Goal: Task Accomplishment & Management: Manage account settings

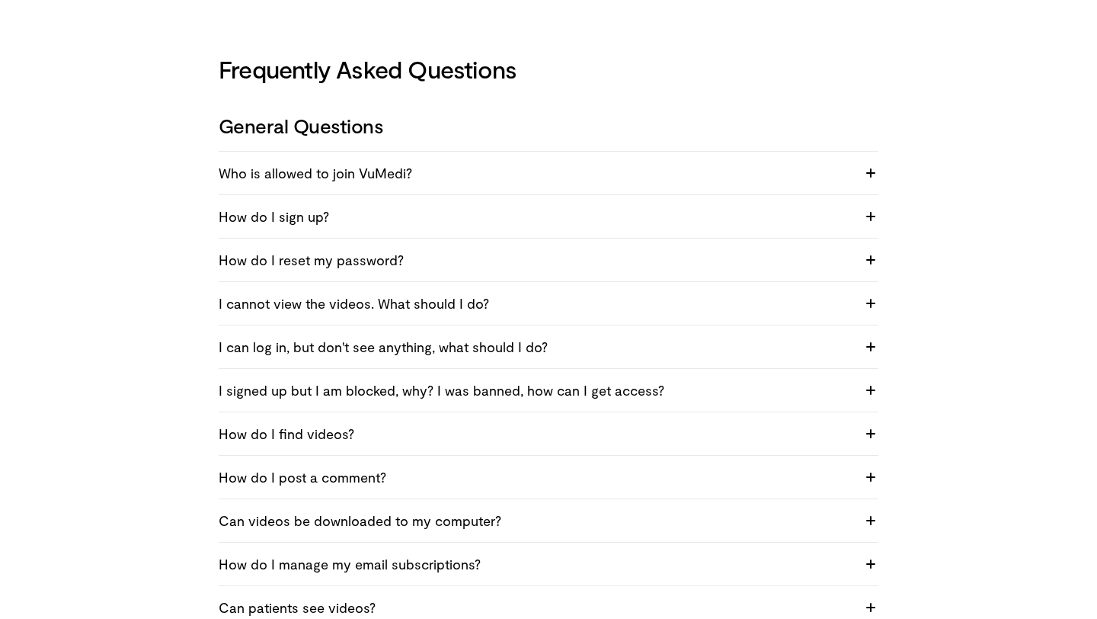
scroll to position [32, 0]
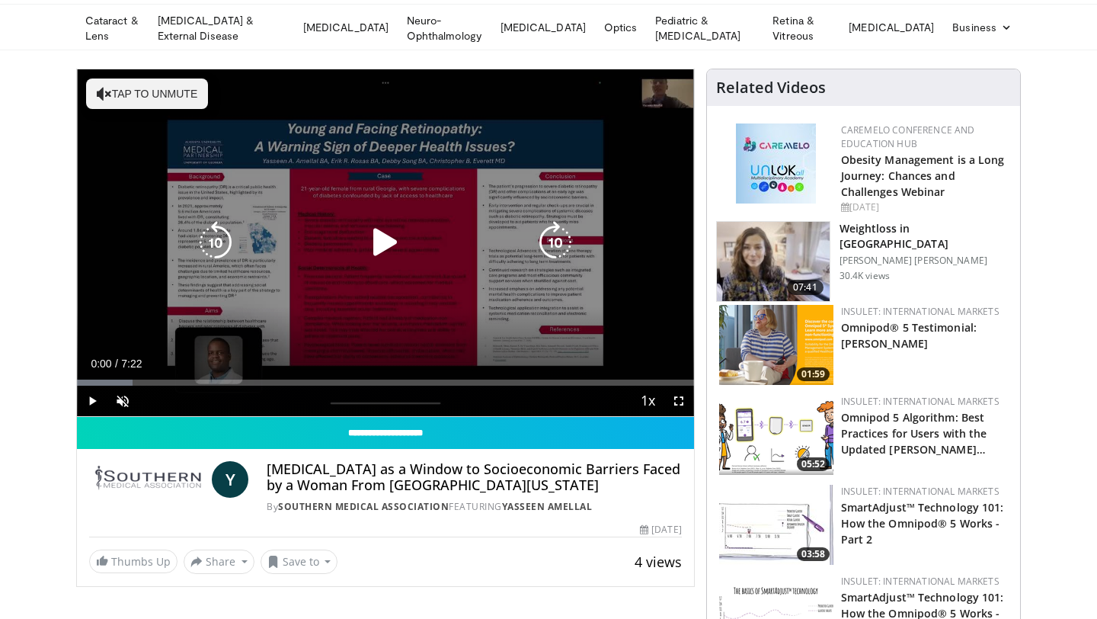
scroll to position [50, 0]
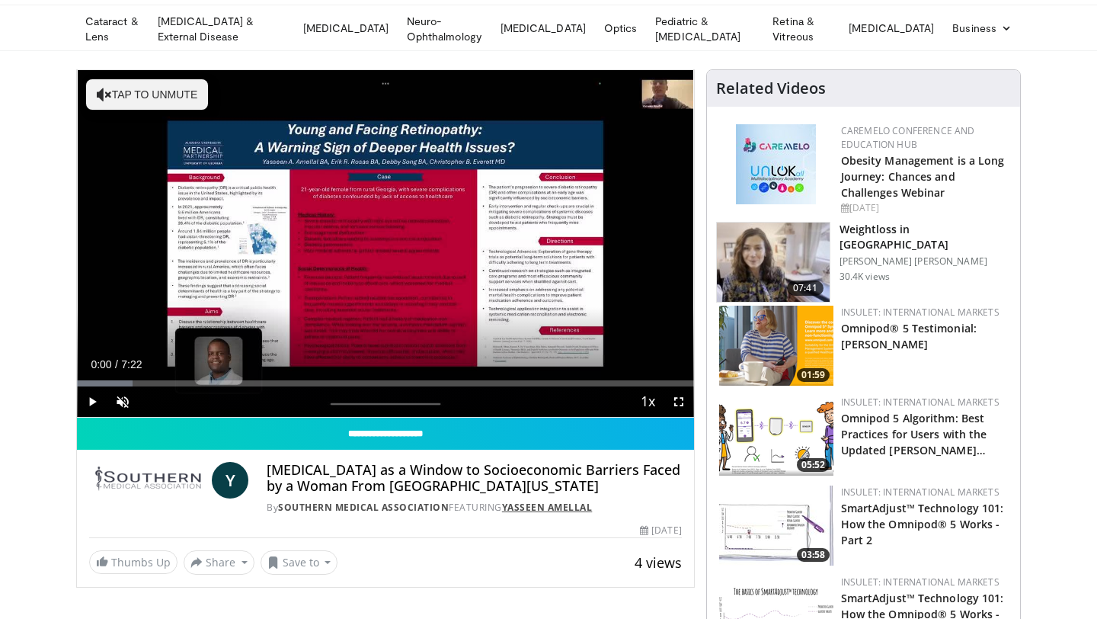
click at [536, 503] on link "Yasseen Amellal" at bounding box center [547, 507] width 91 height 13
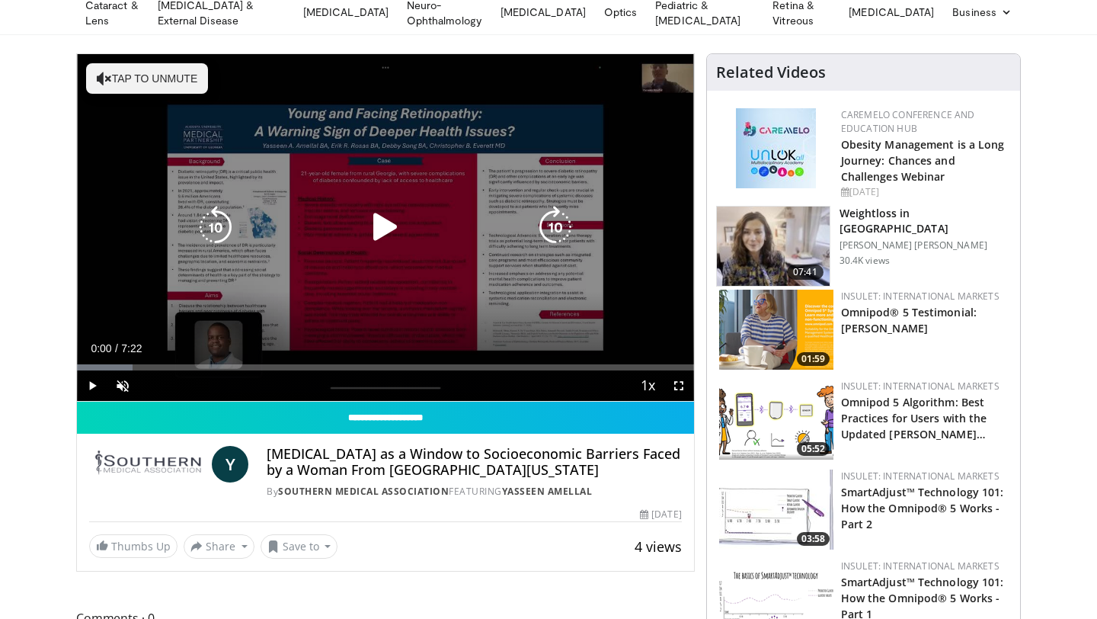
scroll to position [123, 0]
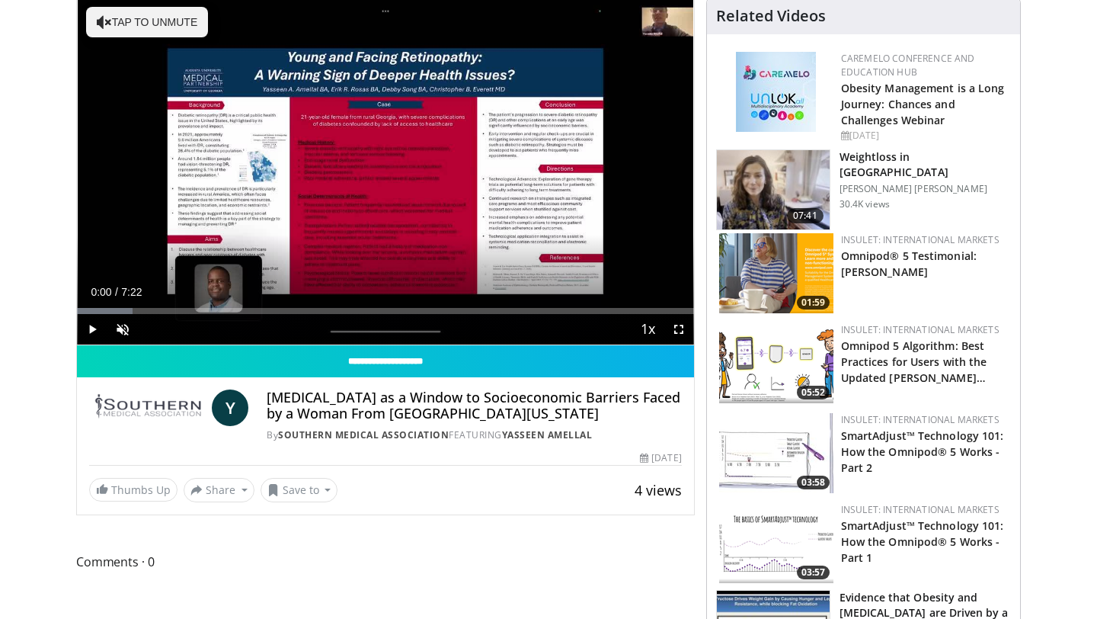
click at [226, 410] on span "Y" at bounding box center [230, 407] width 37 height 37
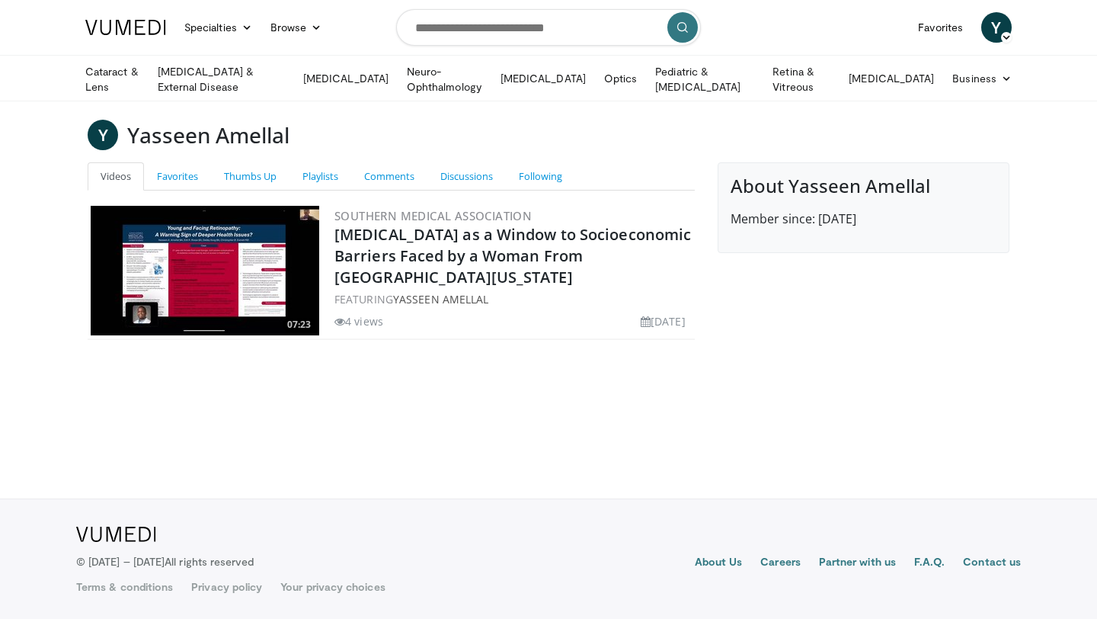
click at [990, 29] on span "Y" at bounding box center [996, 27] width 30 height 30
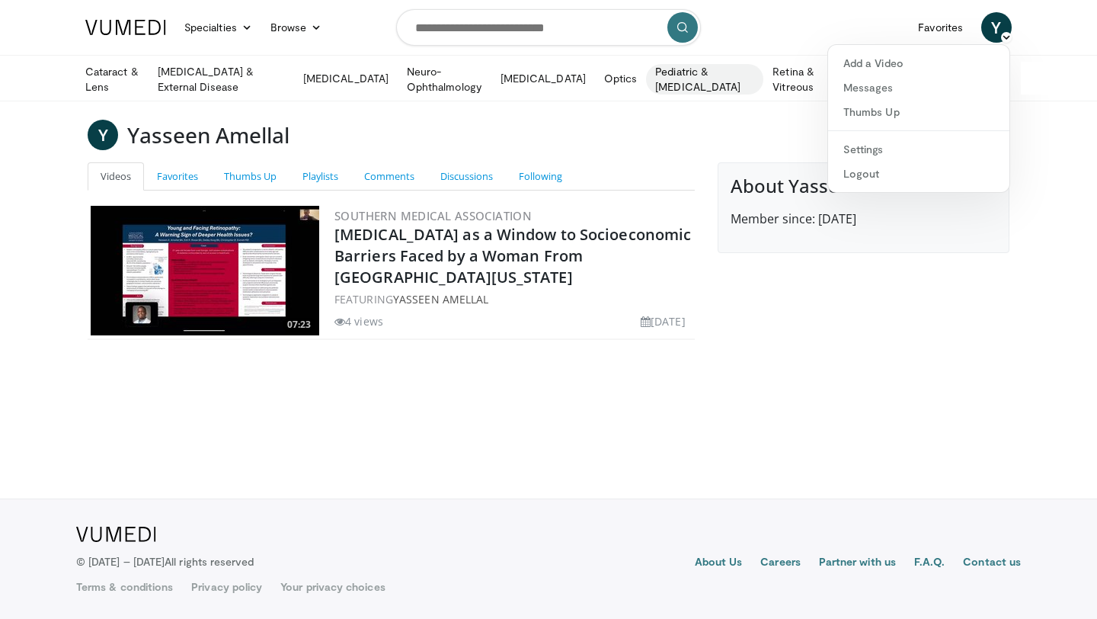
click at [758, 88] on link "Pediatric & [MEDICAL_DATA]" at bounding box center [704, 79] width 117 height 30
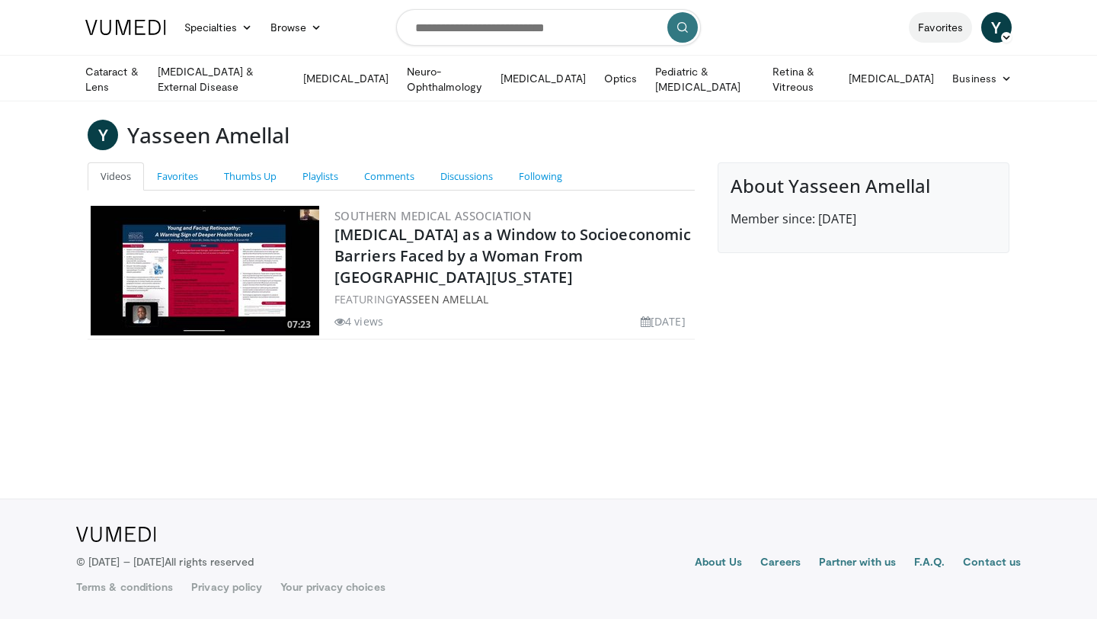
click at [920, 29] on link "Favorites" at bounding box center [940, 27] width 63 height 30
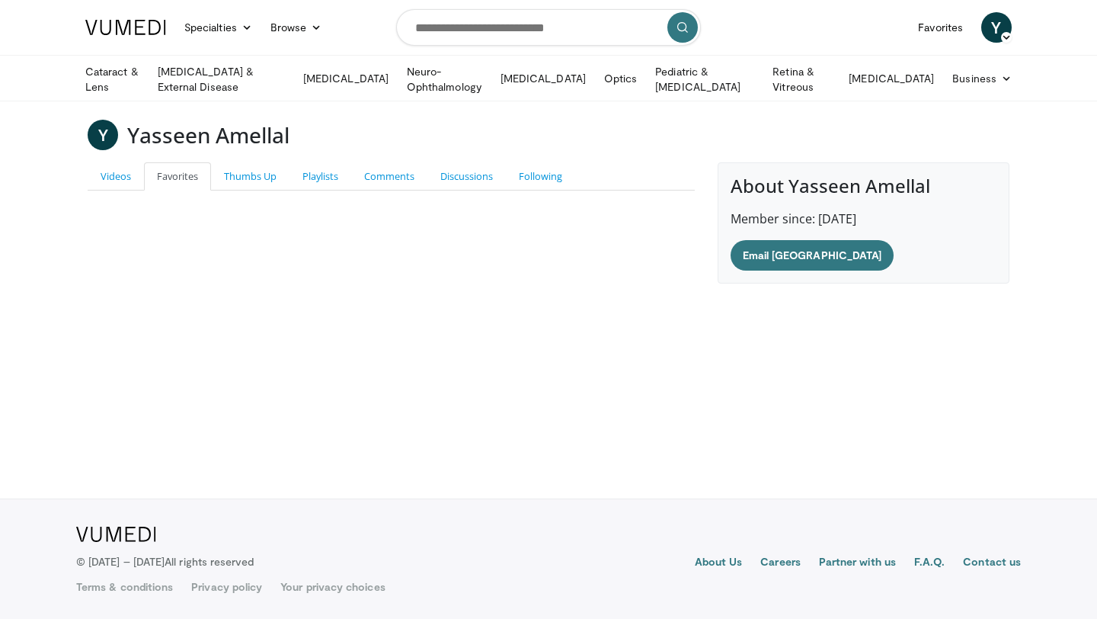
click at [996, 24] on span "Y" at bounding box center [996, 27] width 30 height 30
click at [861, 147] on link "Settings" at bounding box center [918, 149] width 181 height 24
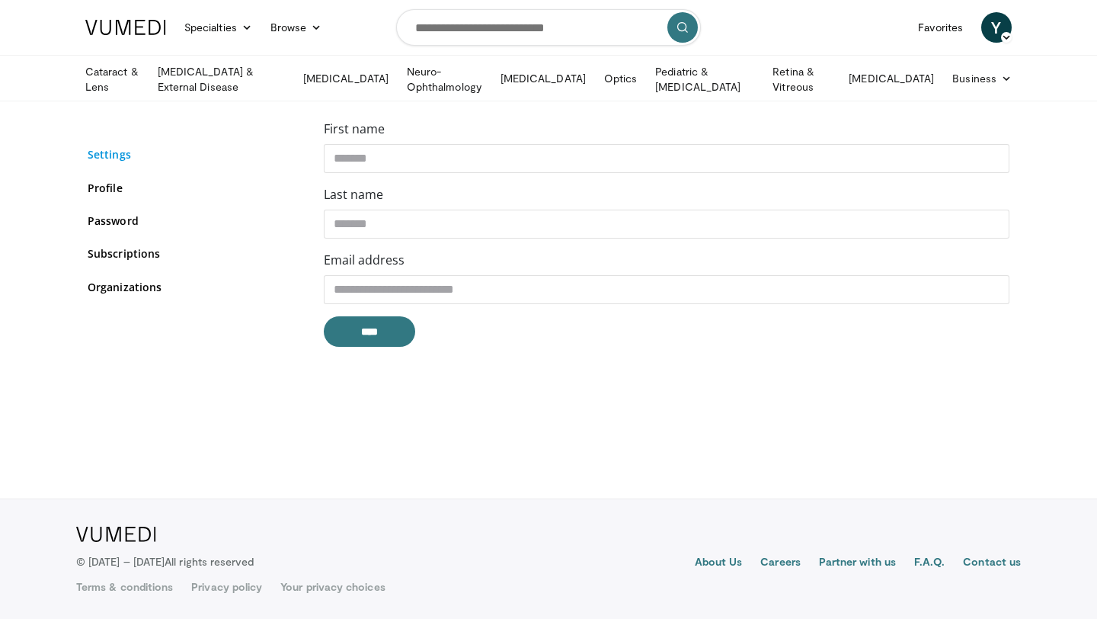
click at [136, 156] on link "Settings" at bounding box center [194, 154] width 213 height 16
click at [137, 258] on link "Subscriptions" at bounding box center [194, 253] width 213 height 16
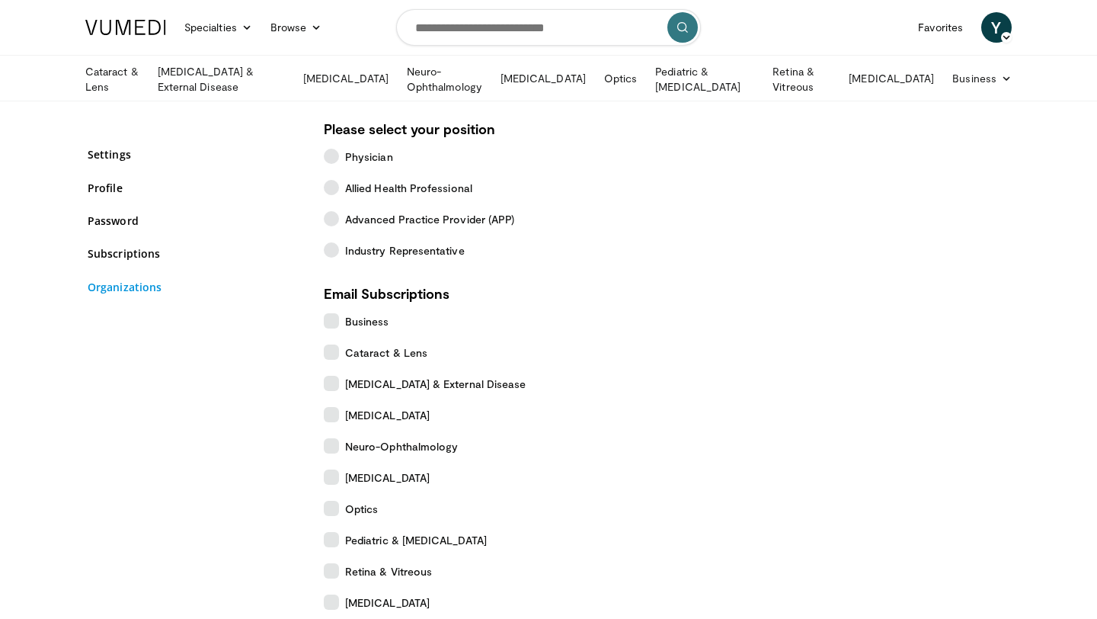
click at [132, 279] on link "Organizations" at bounding box center [194, 287] width 213 height 16
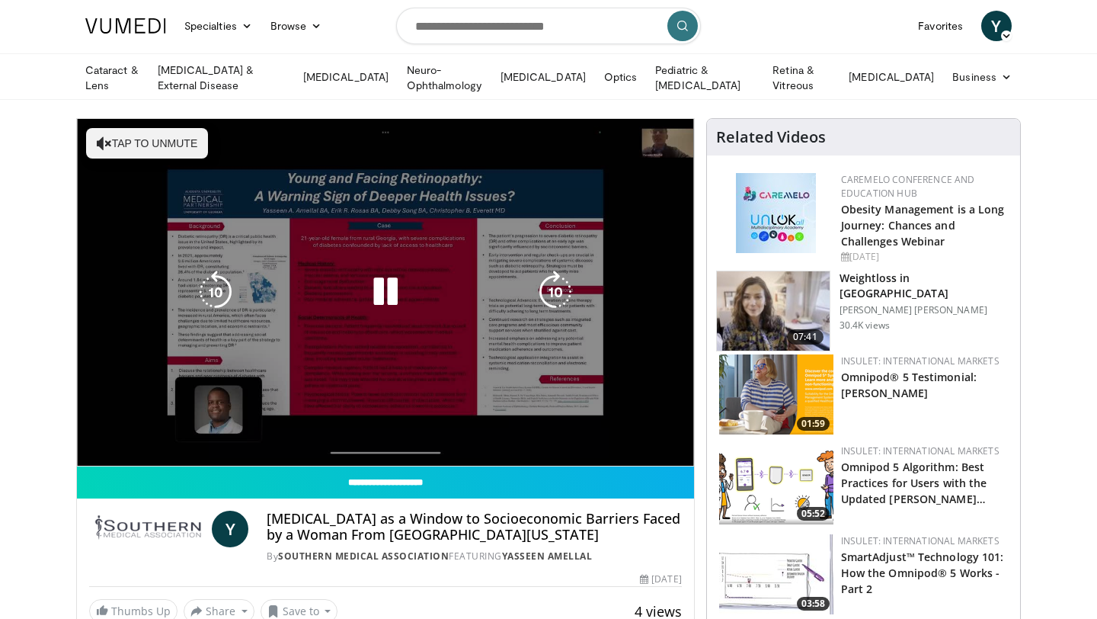
scroll to position [1, 0]
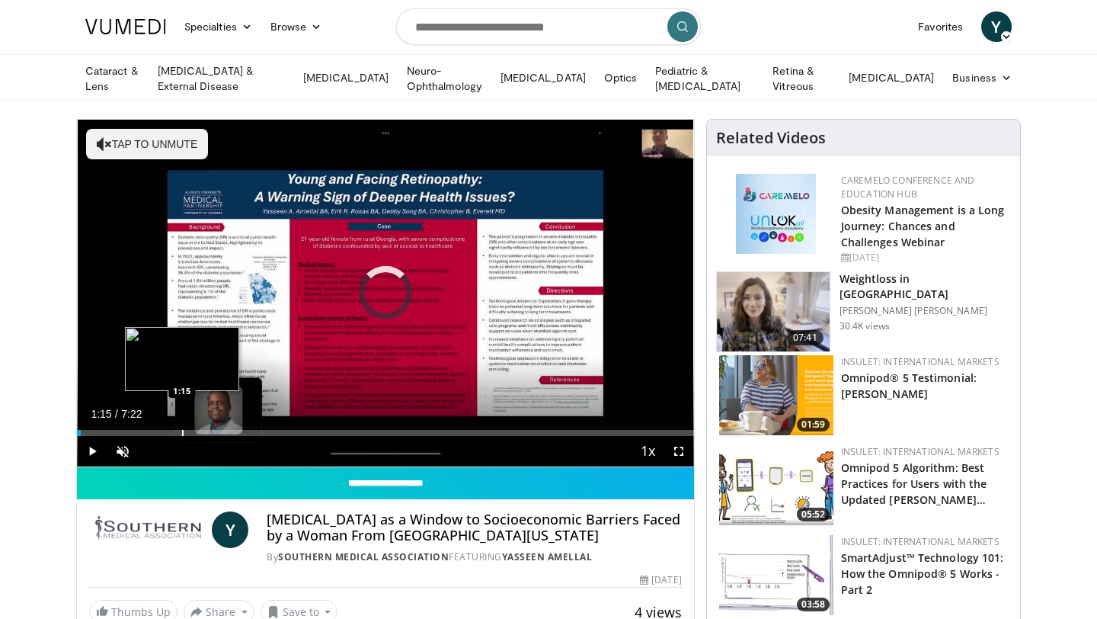
click at [182, 430] on div "Progress Bar" at bounding box center [183, 433] width 2 height 6
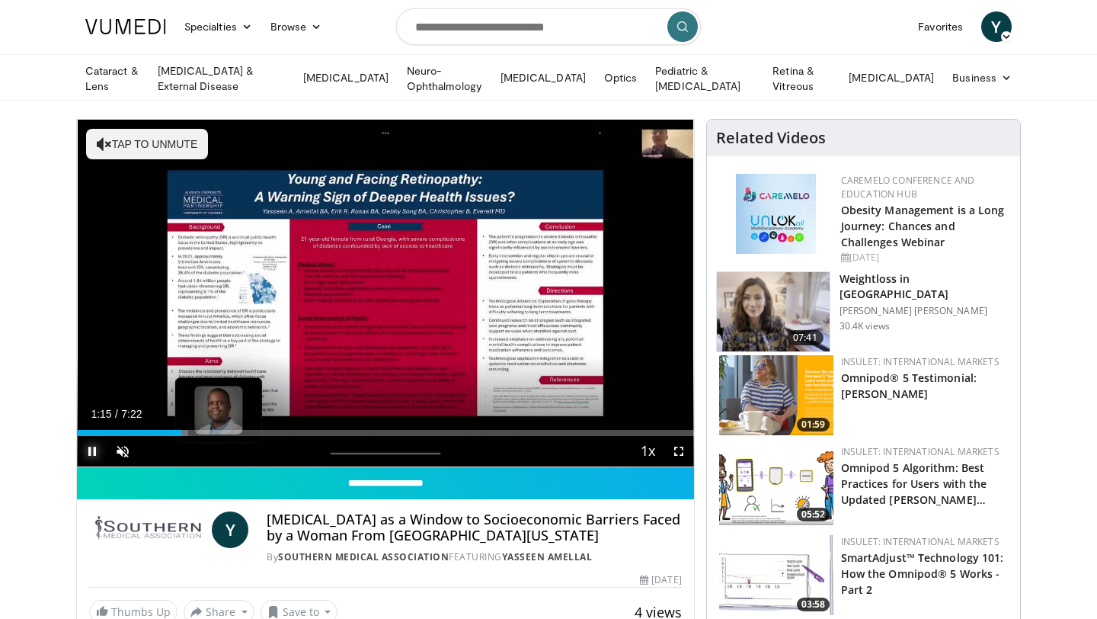
click at [95, 450] on span "Video Player" at bounding box center [92, 451] width 30 height 30
